Goal: Task Accomplishment & Management: Complete application form

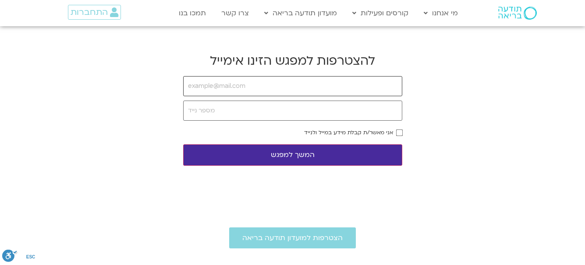
click at [209, 87] on input "email" at bounding box center [292, 86] width 219 height 20
type input "[EMAIL_ADDRESS][DOMAIN_NAME]"
click at [223, 113] on input "tel" at bounding box center [292, 111] width 219 height 20
type input "0522218318"
click at [399, 129] on form "ella.schiller246@gmail.com 0522218318 אני מאשר/ת קבלת מידע במייל ולנייד המשך למ…" at bounding box center [292, 121] width 219 height 90
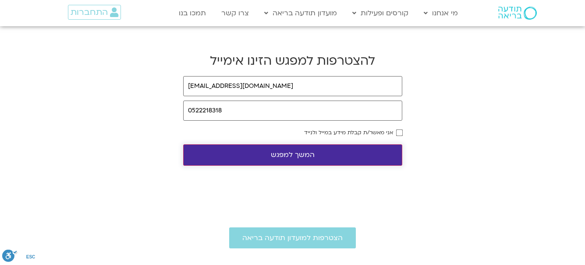
click at [304, 154] on button "המשך למפגש" at bounding box center [292, 155] width 219 height 21
click at [265, 85] on input "email" at bounding box center [292, 86] width 219 height 20
type input "[EMAIL_ADDRESS][DOMAIN_NAME]"
click at [244, 102] on input "tel" at bounding box center [292, 111] width 219 height 20
click at [244, 110] on input "tel" at bounding box center [292, 111] width 219 height 20
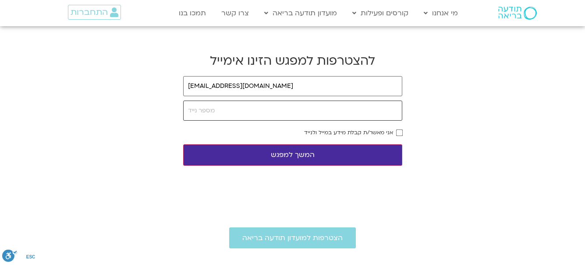
click at [244, 110] on input "tel" at bounding box center [292, 111] width 219 height 20
type input "0522218318"
click at [283, 154] on button "המשך למפגש" at bounding box center [292, 155] width 219 height 21
click at [375, 152] on button "המשך למפגש" at bounding box center [292, 155] width 219 height 21
click at [302, 156] on button "המשך למפגש" at bounding box center [292, 155] width 219 height 21
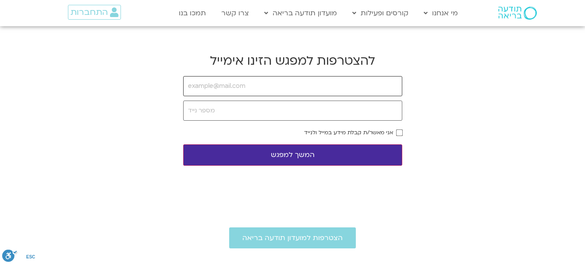
click at [245, 80] on input "email" at bounding box center [292, 86] width 219 height 20
type input "[EMAIL_ADDRESS][DOMAIN_NAME]"
click at [311, 115] on input "tel" at bounding box center [292, 111] width 219 height 20
type input "0522218318"
click at [293, 152] on button "המשך למפגש" at bounding box center [292, 155] width 219 height 21
